Goal: Transaction & Acquisition: Purchase product/service

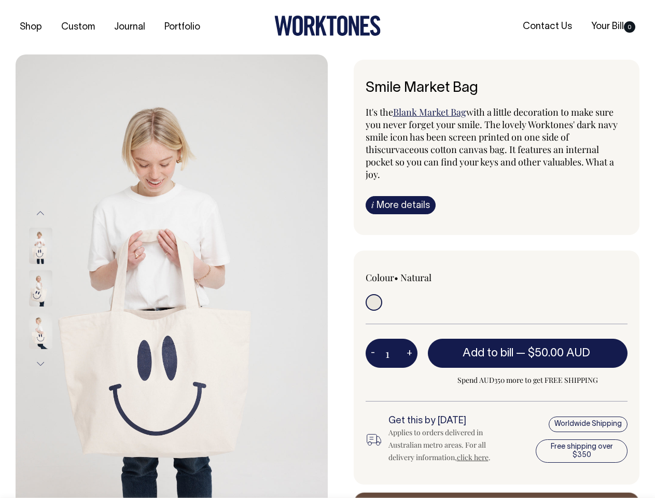
click at [172, 276] on img at bounding box center [172, 288] width 312 height 468
click at [54, 288] on div at bounding box center [55, 288] width 52 height 43
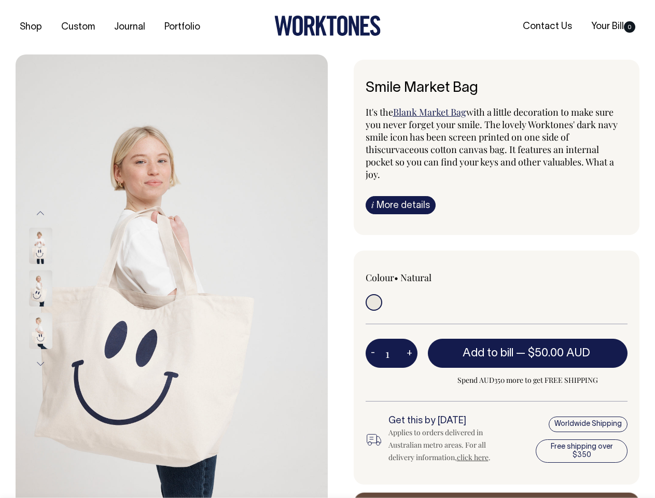
click at [40, 213] on button "Previous" at bounding box center [41, 212] width 16 height 23
click at [54, 310] on div at bounding box center [55, 331] width 52 height 43
click at [40, 364] on button "Next" at bounding box center [41, 363] width 16 height 23
click at [373, 343] on button "-" at bounding box center [373, 353] width 15 height 21
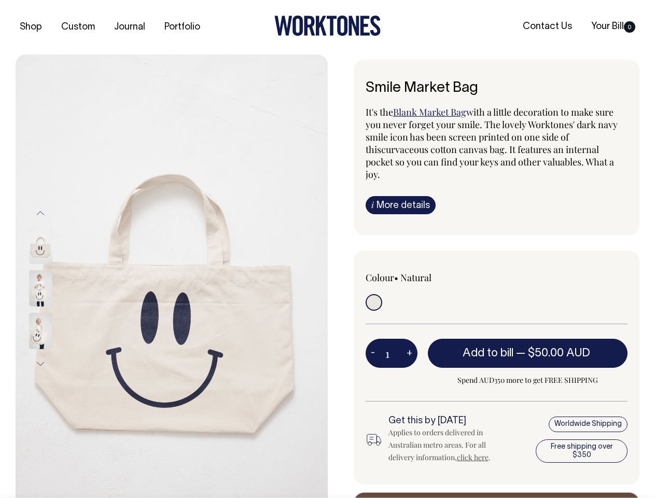
click at [409, 343] on button "+" at bounding box center [409, 353] width 16 height 21
type input "2"
click at [528, 348] on span "— $50.00 AUD" at bounding box center [554, 353] width 77 height 10
